Goal: Task Accomplishment & Management: Manage account settings

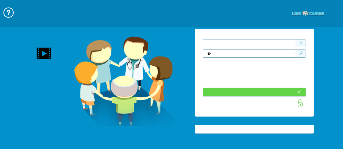
type input "התחבר עכשיו"
type input "עדיין לא? צור חשבון!"
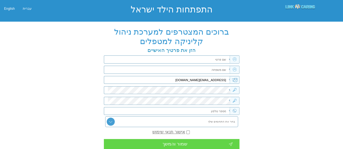
click at [207, 61] on input "text" at bounding box center [169, 60] width 123 height 8
type input "לב"
type input "ד"
type input "בדיקה"
click at [217, 111] on input "text" at bounding box center [169, 112] width 123 height 8
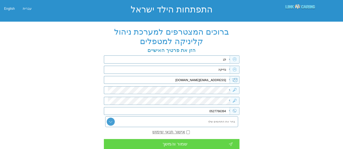
type input "0527766394"
click at [186, 131] on input "checkbox" at bounding box center [188, 133] width 4 height 6
checkbox input "true"
click at [201, 123] on input "text" at bounding box center [171, 122] width 133 height 11
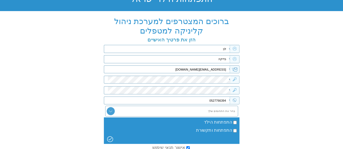
scroll to position [27, 0]
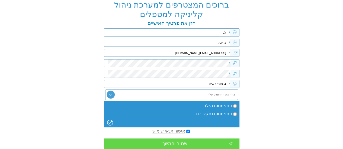
click at [230, 105] on label "התפתחות הילד" at bounding box center [218, 106] width 28 height 5
click at [233, 105] on input "התפתחות הילד" at bounding box center [235, 106] width 4 height 6
checkbox input "true"
click at [231, 112] on label "התפתחות ותקשורת" at bounding box center [214, 114] width 36 height 5
click at [233, 111] on input "התפתחות ותקשורת" at bounding box center [235, 114] width 4 height 6
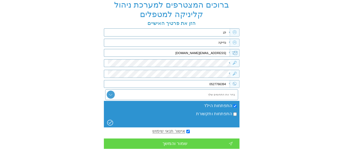
checkbox input "true"
click at [193, 142] on div "שמור והמשך" at bounding box center [172, 144] width 136 height 10
checkbox input "true"
click at [198, 144] on div "שמור והמשך" at bounding box center [172, 144] width 136 height 10
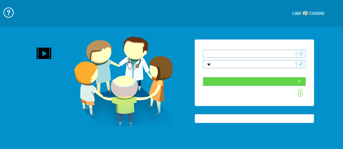
type input "התחבר עכשיו"
type input "עדיין לא? צור חשבון!"
type input "התחבר עכשיו"
type input "עדיין לא? צור חשבון!"
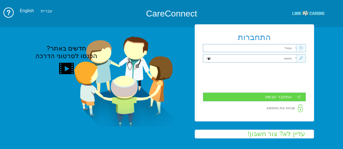
click at [286, 49] on input "text" at bounding box center [255, 48] width 81 height 8
click at [284, 51] on input "text" at bounding box center [255, 48] width 81 height 8
type input "lev@primesec.co.il"
type input "l"
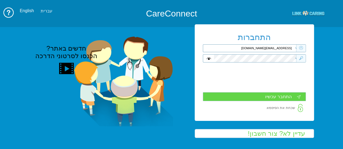
click at [278, 98] on input "התחבר עכשיו" at bounding box center [254, 96] width 103 height 9
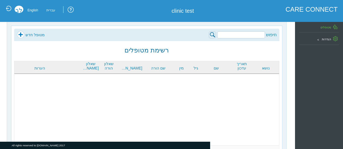
click at [324, 41] on label "הגדרות" at bounding box center [325, 39] width 9 height 3
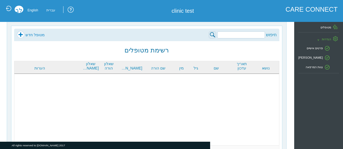
click at [317, 67] on label "צוות המרפאה" at bounding box center [313, 67] width 17 height 3
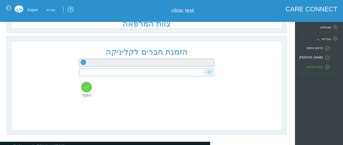
scroll to position [10, 0]
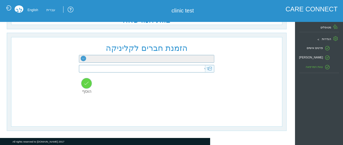
click at [191, 70] on input "text" at bounding box center [141, 68] width 133 height 7
click at [193, 58] on select "רופא מזכירה פסיכולוגיה התפתחותית קלינאות תקשורת ריפוי בעיסוק עבודה סוציאלית פיז…" at bounding box center [146, 58] width 135 height 7
select select "22"
click at [79, 55] on select "רופא מזכירה פסיכולוגיה התפתחותית קלינאות תקשורת ריפוי בעיסוק עבודה סוציאלית פיז…" at bounding box center [146, 58] width 135 height 7
click at [188, 70] on input "text" at bounding box center [141, 68] width 133 height 7
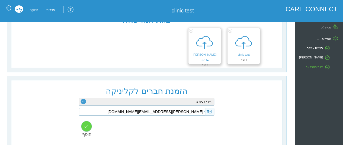
type input "libat@primesec.co.il"
click at [84, 128] on input "button" at bounding box center [86, 126] width 11 height 11
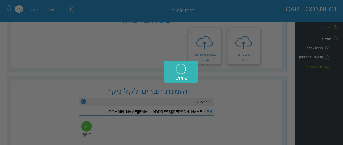
type input "libat@primesec.co.il"
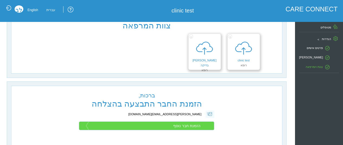
scroll to position [0, 0]
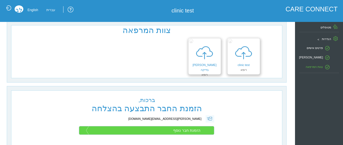
click at [247, 50] on div at bounding box center [243, 52] width 24 height 19
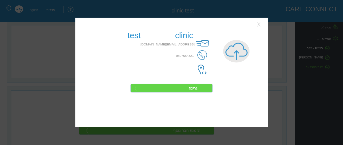
click at [259, 26] on button "Close" at bounding box center [259, 24] width 8 height 8
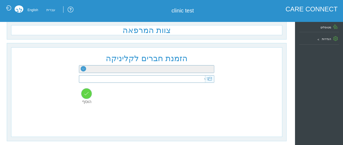
scroll to position [10, 0]
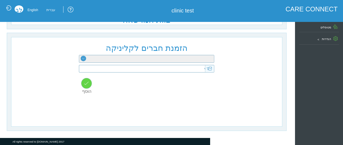
click at [138, 70] on input "text" at bounding box center [141, 68] width 133 height 7
click at [164, 58] on select "רופא מזכירה פסיכולוגיה התפתחותית קלינאות תקשורת ריפוי בעיסוק עבודה סוציאלית פיז…" at bounding box center [146, 58] width 135 height 7
select select "8"
click at [79, 55] on select "רופא מזכירה פסיכולוגיה התפתחותית קלינאות תקשורת ריפוי בעיסוק עבודה סוציאלית פיז…" at bounding box center [146, 58] width 135 height 7
click at [193, 70] on input "text" at bounding box center [141, 68] width 133 height 7
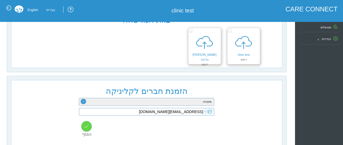
type input "[EMAIL_ADDRESS][DOMAIN_NAME]"
click at [86, 130] on input "button" at bounding box center [86, 126] width 11 height 11
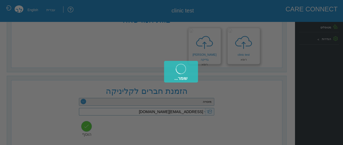
type input "[EMAIL_ADDRESS][DOMAIN_NAME]"
